Goal: Information Seeking & Learning: Learn about a topic

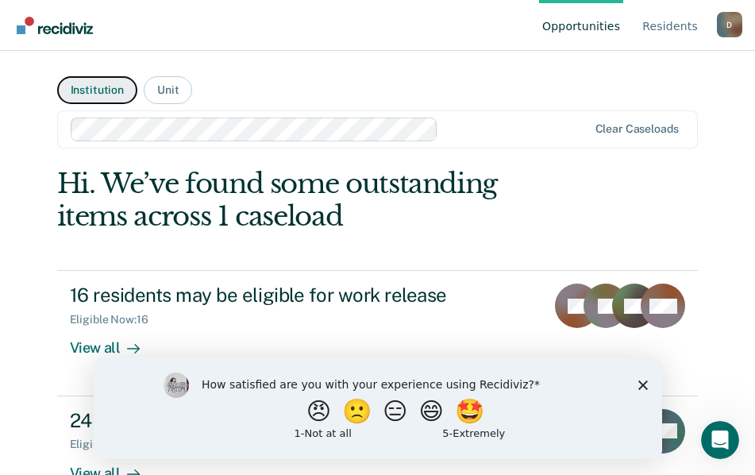
click at [96, 88] on button "Institution" at bounding box center [97, 90] width 80 height 28
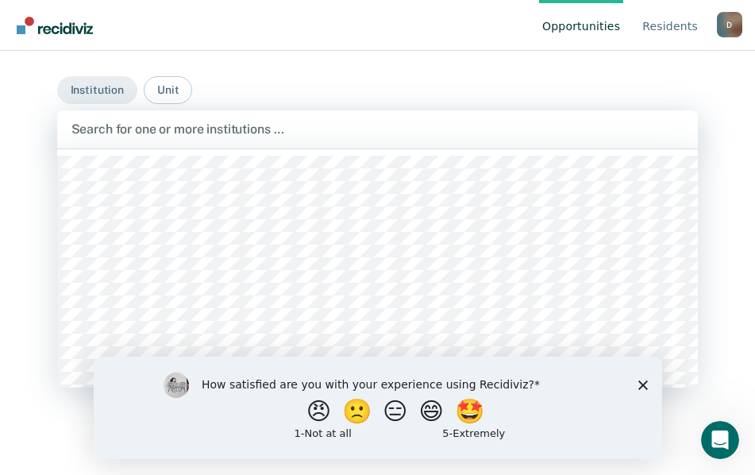
click at [236, 128] on div at bounding box center [377, 129] width 613 height 18
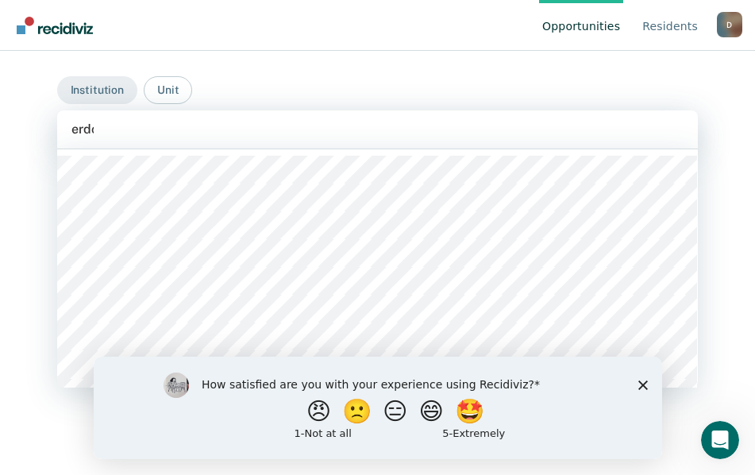
type input "erdcc"
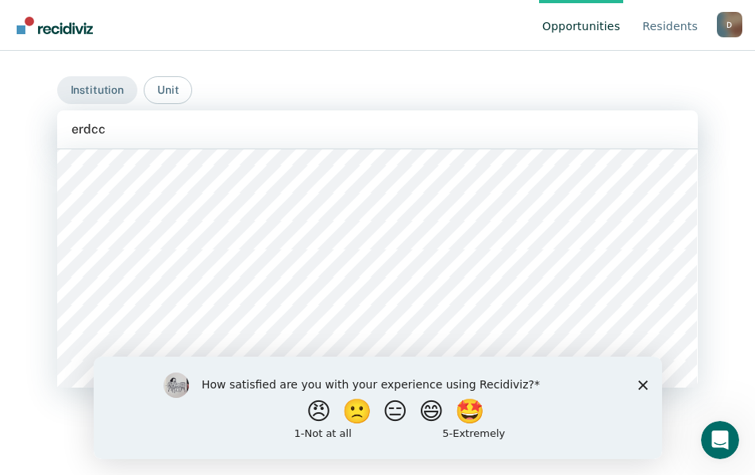
scroll to position [794, 0]
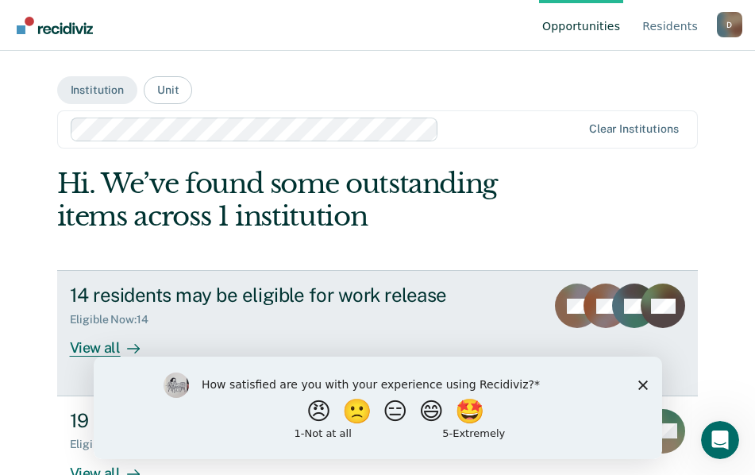
click at [106, 347] on div "View all" at bounding box center [114, 341] width 89 height 31
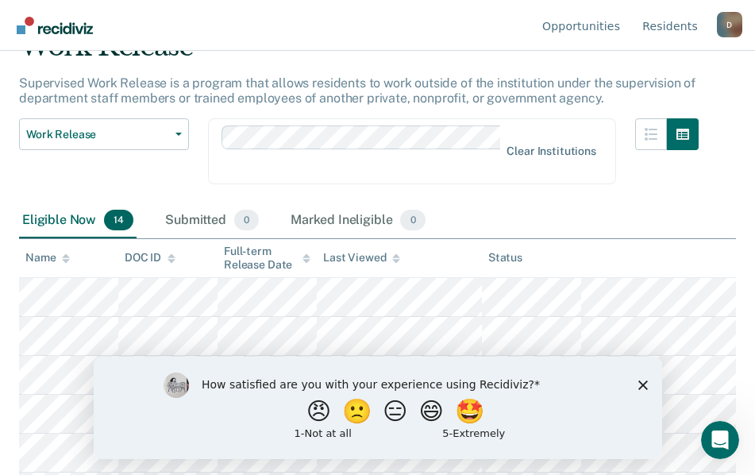
scroll to position [159, 0]
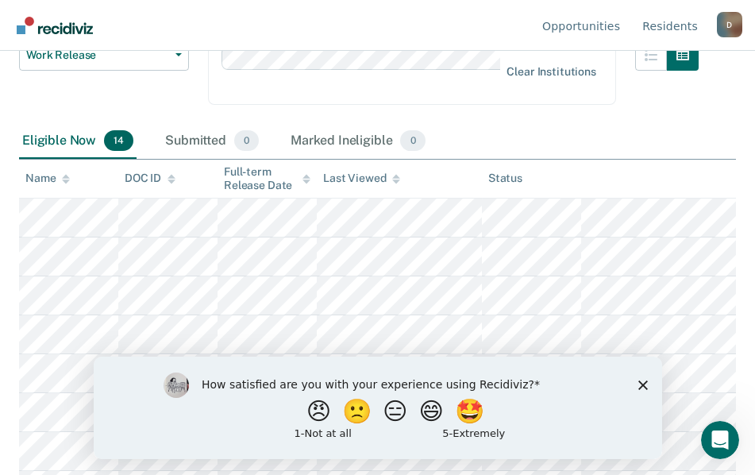
click at [639, 380] on polygon "Close survey" at bounding box center [642, 384] width 10 height 10
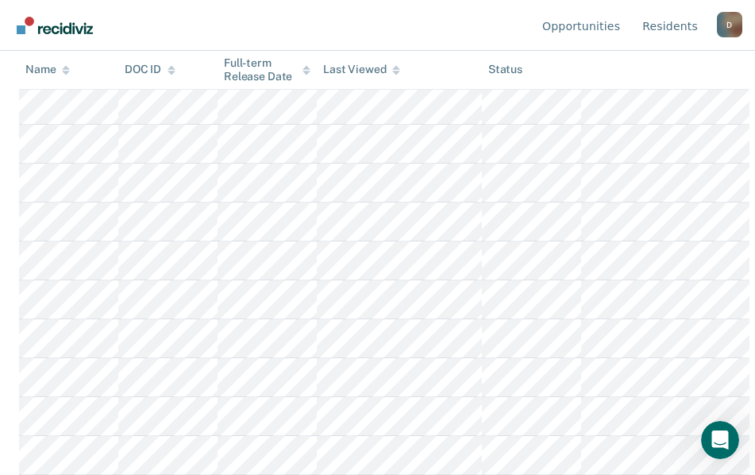
scroll to position [189, 0]
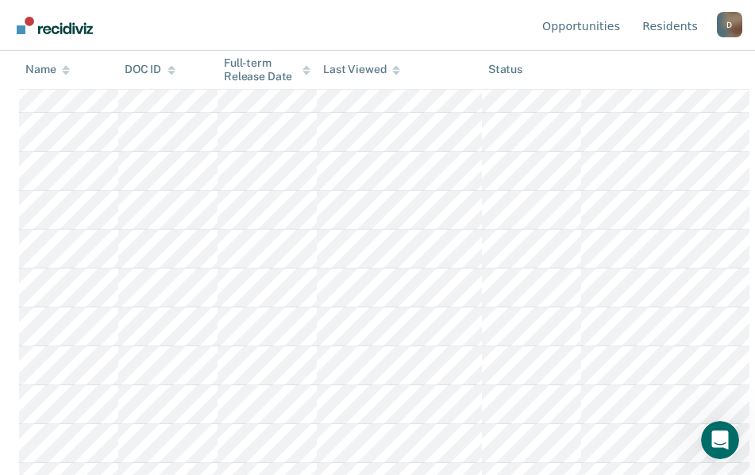
scroll to position [621, 0]
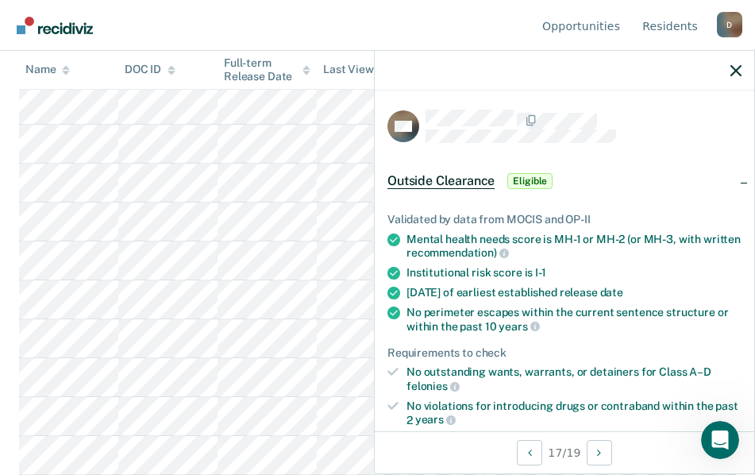
click at [475, 15] on nav "Opportunities Resident s [PERSON_NAME][EMAIL_ADDRESS][PERSON_NAME][DOMAIN_NAME]…" at bounding box center [377, 25] width 729 height 50
